Goal: Find specific page/section: Find specific page/section

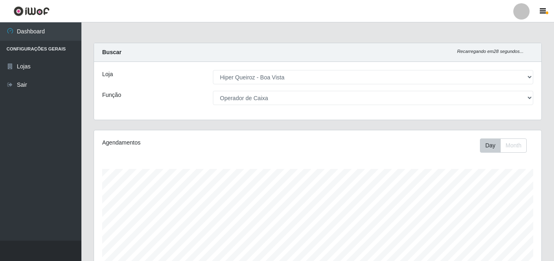
select select "514"
select select "22"
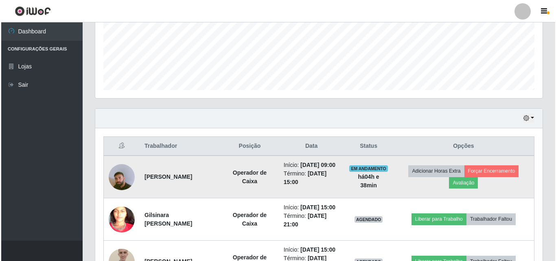
scroll to position [244, 0]
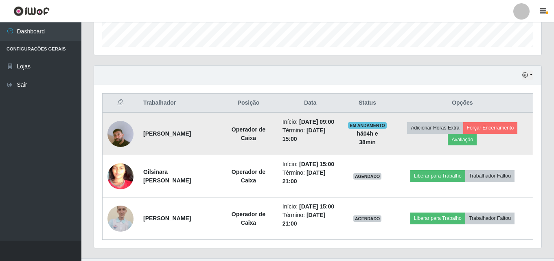
click at [116, 144] on img at bounding box center [120, 134] width 26 height 46
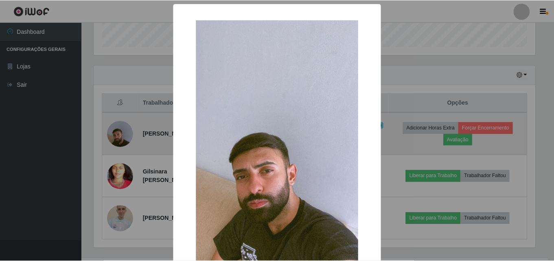
scroll to position [169, 443]
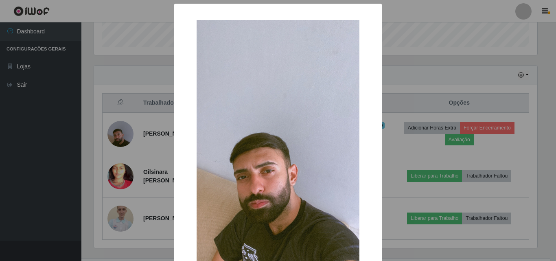
click at [126, 169] on div "× OK Cancel" at bounding box center [278, 130] width 556 height 261
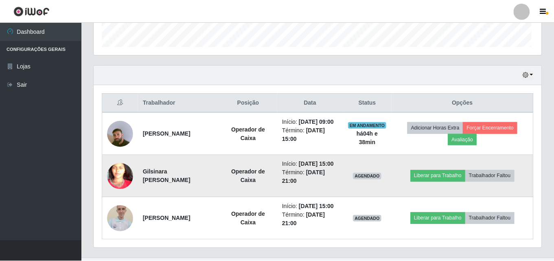
scroll to position [169, 447]
click at [124, 185] on img at bounding box center [120, 176] width 26 height 57
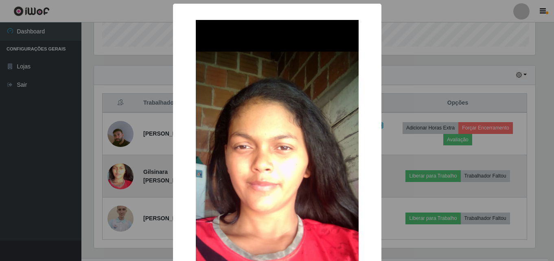
scroll to position [169, 443]
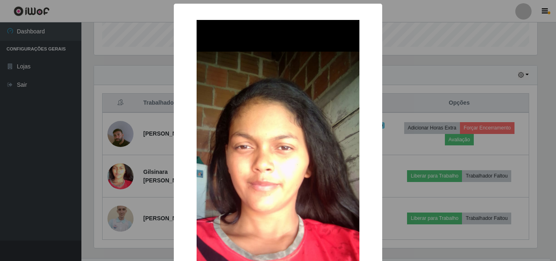
click at [76, 129] on div "× OK Cancel" at bounding box center [278, 130] width 556 height 261
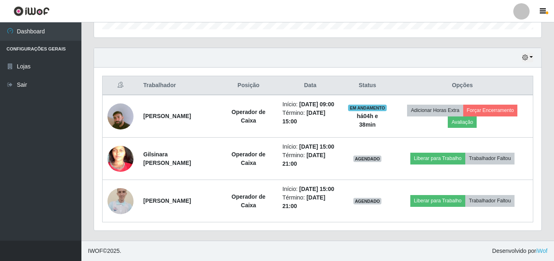
scroll to position [287, 0]
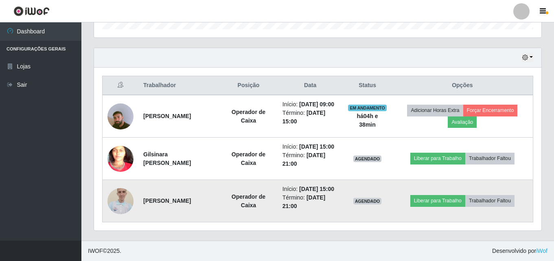
click at [125, 196] on img at bounding box center [120, 200] width 26 height 35
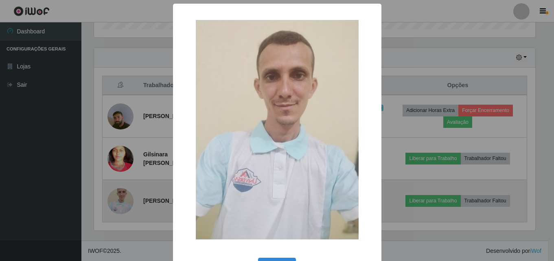
scroll to position [169, 443]
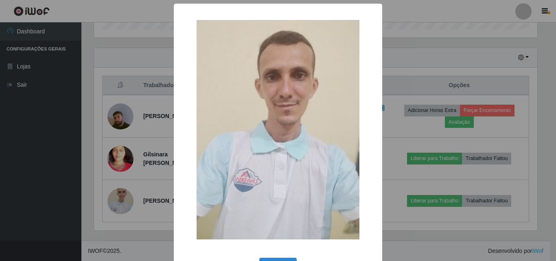
click at [131, 190] on div "× OK Cancel" at bounding box center [278, 130] width 556 height 261
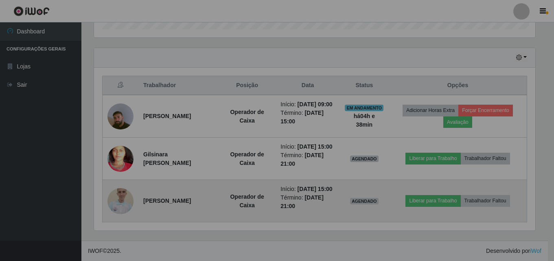
scroll to position [169, 447]
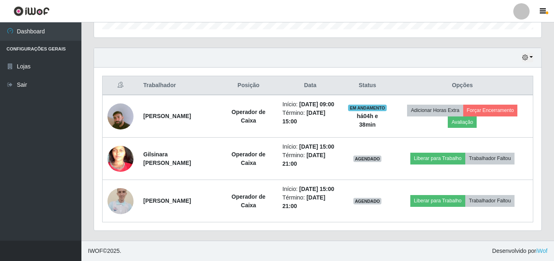
click at [265, 76] on th "Posição" at bounding box center [248, 85] width 58 height 19
click at [343, 76] on th "Data" at bounding box center [311, 85] width 66 height 19
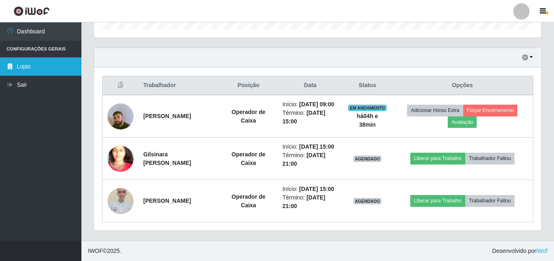
click at [21, 64] on link "Lojas" at bounding box center [40, 66] width 81 height 18
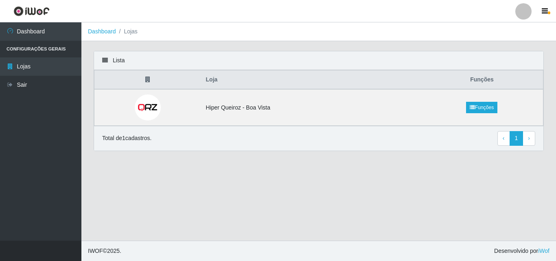
click at [479, 78] on th "Funções" at bounding box center [482, 79] width 122 height 19
click at [480, 103] on link "Funções" at bounding box center [481, 107] width 31 height 11
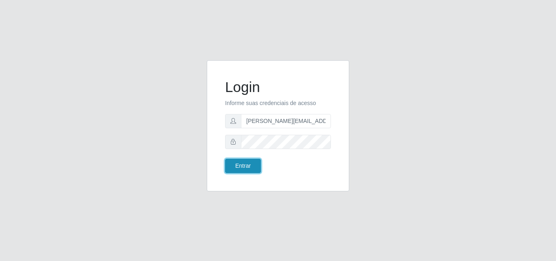
click at [249, 164] on button "Entrar" at bounding box center [243, 166] width 36 height 14
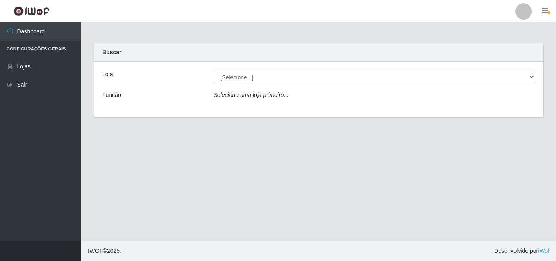
click at [56, 46] on li "Configurações Gerais" at bounding box center [40, 49] width 81 height 17
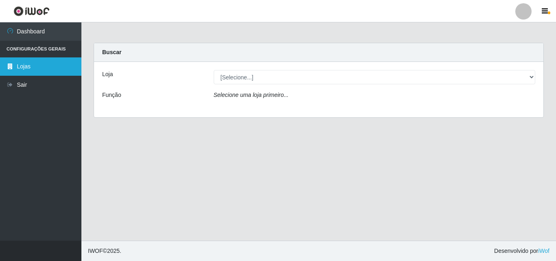
click at [52, 58] on link "Lojas" at bounding box center [40, 66] width 81 height 18
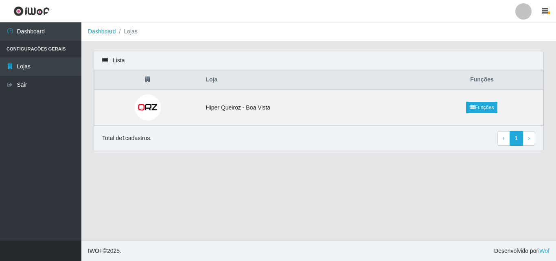
click at [229, 74] on th "Loja" at bounding box center [311, 79] width 220 height 19
click at [486, 77] on th "Funções" at bounding box center [482, 79] width 122 height 19
click at [520, 11] on div at bounding box center [523, 11] width 16 height 16
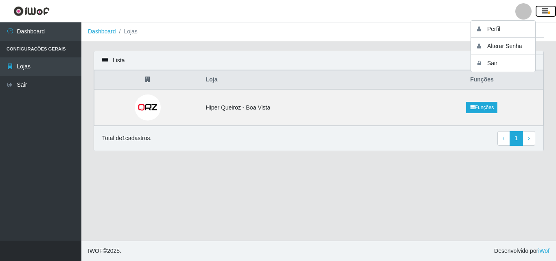
click at [549, 14] on span "button" at bounding box center [549, 12] width 2 height 3
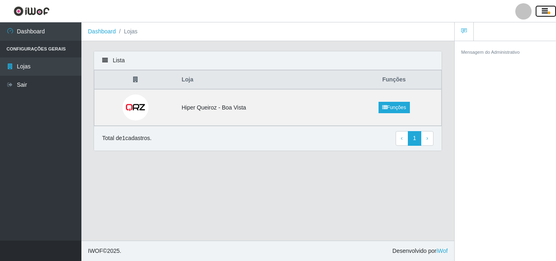
click at [546, 14] on icon "button" at bounding box center [545, 11] width 6 height 7
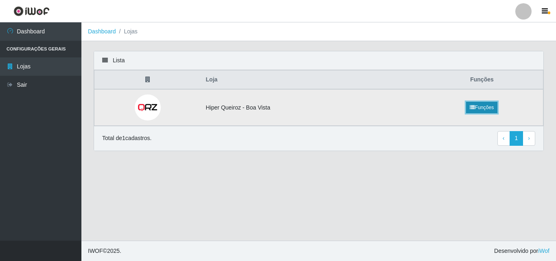
click at [487, 108] on link "Funções" at bounding box center [481, 107] width 31 height 11
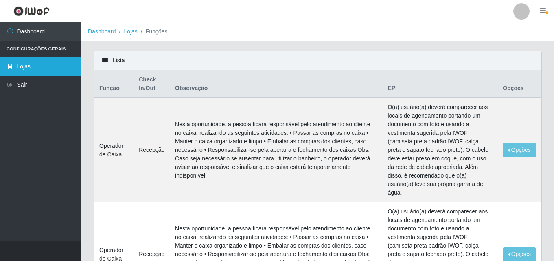
click at [31, 65] on link "Lojas" at bounding box center [40, 66] width 81 height 18
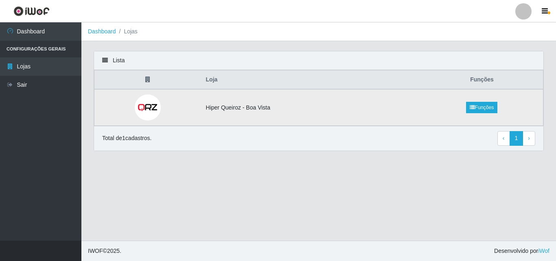
click at [272, 107] on td "Hiper Queiroz - Boa Vista" at bounding box center [311, 107] width 220 height 37
click at [131, 107] on td at bounding box center [147, 107] width 107 height 37
click at [147, 108] on img at bounding box center [148, 107] width 26 height 26
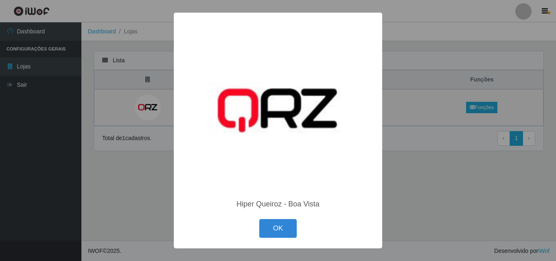
drag, startPoint x: 113, startPoint y: 141, endPoint x: 120, endPoint y: 140, distance: 6.9
click at [114, 141] on div "× Hiper Queiroz - Boa Vista [GEOGRAPHIC_DATA] Cancel" at bounding box center [278, 130] width 556 height 261
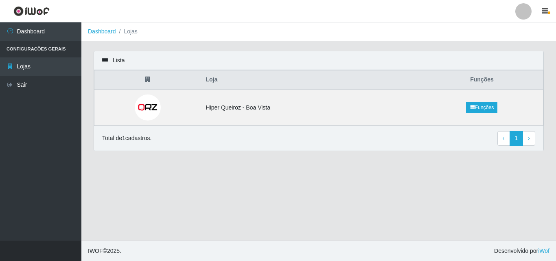
click at [107, 60] on icon at bounding box center [105, 60] width 6 height 6
click at [116, 60] on div "Lista" at bounding box center [318, 60] width 449 height 19
click at [142, 58] on div "Lista" at bounding box center [318, 60] width 449 height 19
click at [150, 81] on icon at bounding box center [147, 79] width 5 height 6
click at [470, 108] on icon at bounding box center [472, 107] width 5 height 5
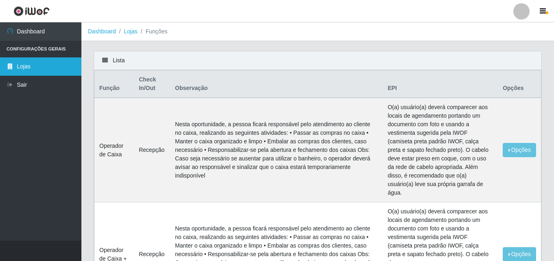
click at [44, 68] on link "Lojas" at bounding box center [40, 66] width 81 height 18
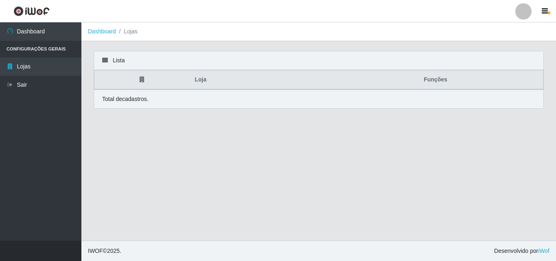
click at [42, 44] on li "Configurações Gerais" at bounding box center [40, 49] width 81 height 17
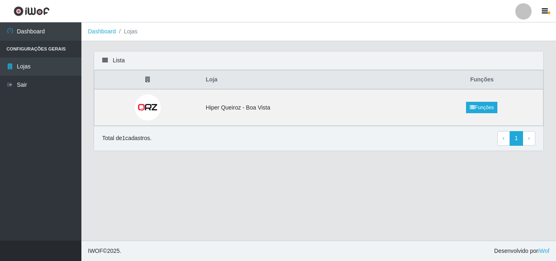
click at [408, 155] on div "Lista Loja Funções Hiper Queiroz - Boa Vista Funções Total de 1 cadastros. ‹ Pr…" at bounding box center [318, 106] width 462 height 110
click at [129, 28] on li "Lojas" at bounding box center [127, 31] width 22 height 9
click at [101, 39] on ol "Dashboard Lojas" at bounding box center [318, 31] width 474 height 19
click at [104, 31] on link "Dashboard" at bounding box center [102, 31] width 28 height 7
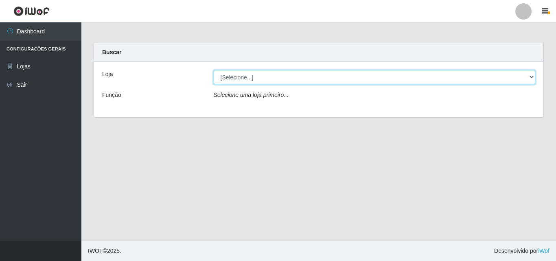
drag, startPoint x: 256, startPoint y: 77, endPoint x: 264, endPoint y: 76, distance: 8.2
click at [256, 77] on select "[Selecione...] Hiper Queiroz - [GEOGRAPHIC_DATA]" at bounding box center [375, 77] width 322 height 14
select select "514"
click at [214, 70] on select "[Selecione...] Hiper Queiroz - [GEOGRAPHIC_DATA]" at bounding box center [375, 77] width 322 height 14
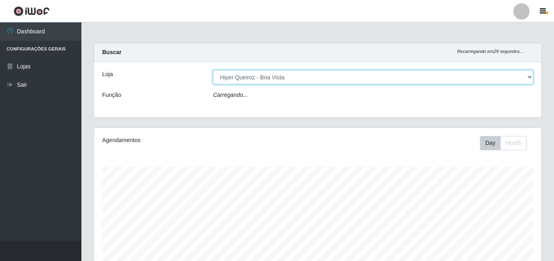
scroll to position [169, 447]
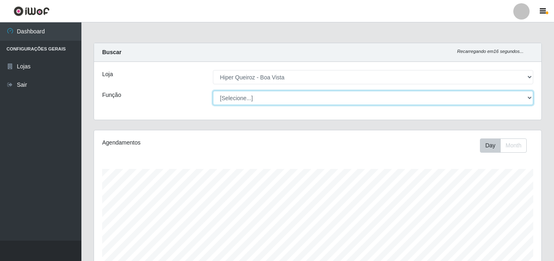
click at [265, 100] on select "[Selecione...] Embalador Embalador + Embalador ++ Operador de Caixa Operador de…" at bounding box center [373, 98] width 320 height 14
click at [213, 91] on select "[Selecione...] Embalador Embalador + Embalador ++ Operador de Caixa Operador de…" at bounding box center [373, 98] width 320 height 14
drag, startPoint x: 414, startPoint y: 97, endPoint x: 396, endPoint y: 98, distance: 18.3
click at [414, 97] on select "[Selecione...] Embalador Embalador + Embalador ++ Operador de Caixa Operador de…" at bounding box center [373, 98] width 320 height 14
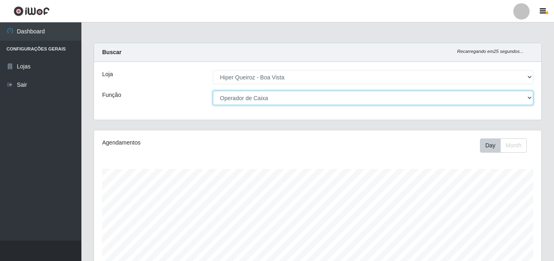
click at [213, 91] on select "[Selecione...] Embalador Embalador + Embalador ++ Operador de Caixa Operador de…" at bounding box center [373, 98] width 320 height 14
drag, startPoint x: 528, startPoint y: 96, endPoint x: 508, endPoint y: 103, distance: 21.1
click at [528, 96] on select "[Selecione...] Embalador Embalador + Embalador ++ Operador de Caixa Operador de…" at bounding box center [373, 98] width 320 height 14
select select "1"
click at [213, 91] on select "[Selecione...] Embalador Embalador + Embalador ++ Operador de Caixa Operador de…" at bounding box center [373, 98] width 320 height 14
